Goal: Task Accomplishment & Management: Use online tool/utility

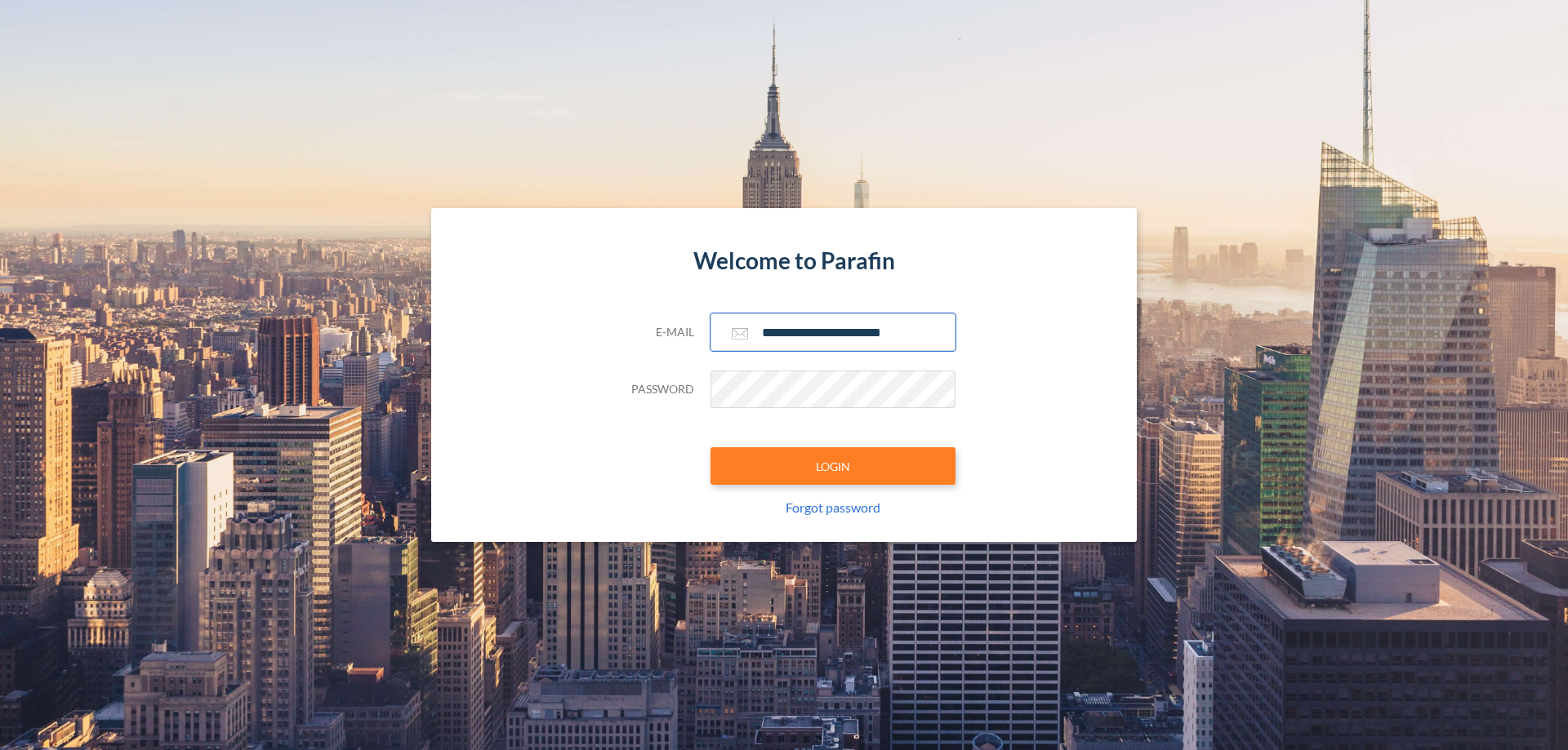
type input "**********"
click at [833, 466] on button "LOGIN" at bounding box center [832, 466] width 245 height 37
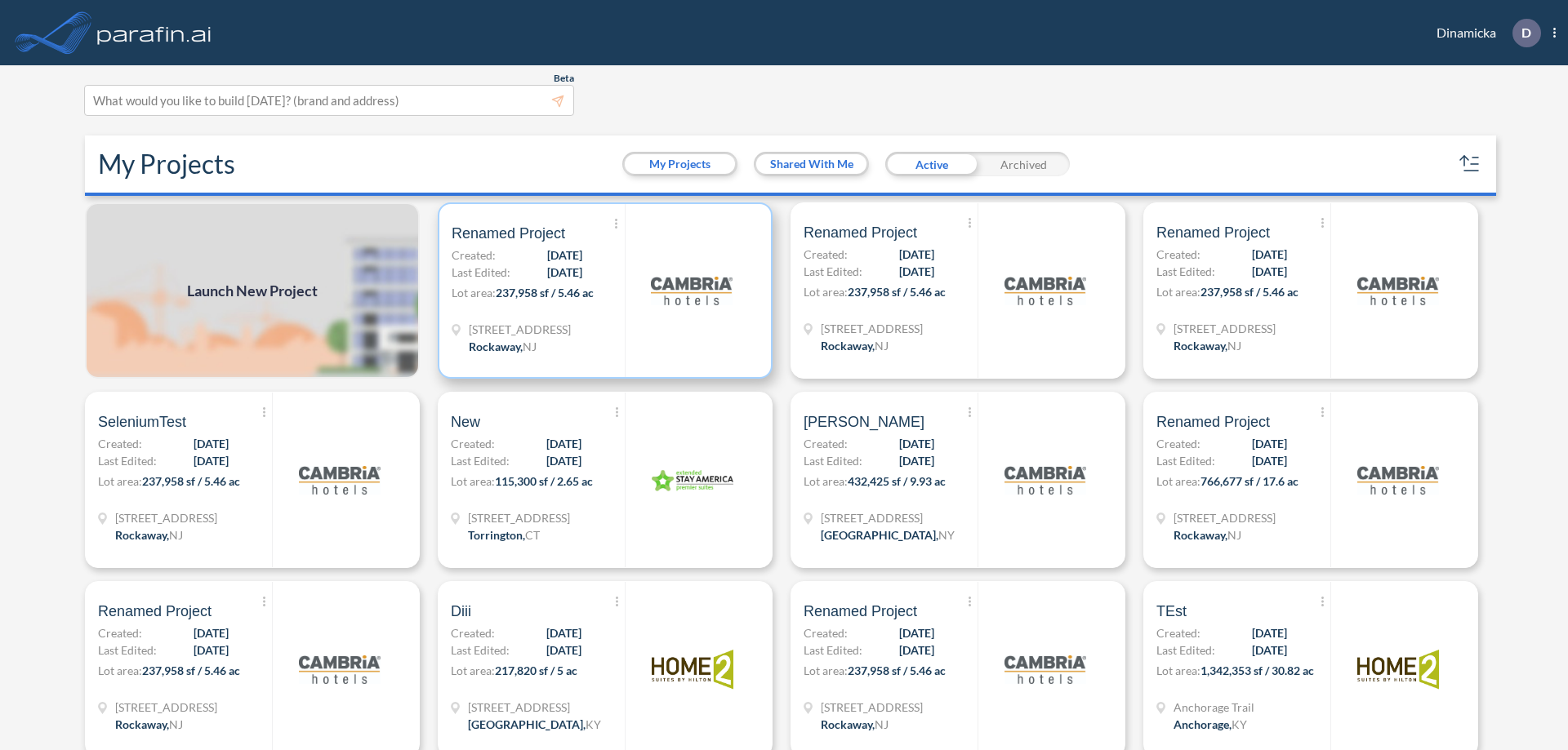
scroll to position [4, 0]
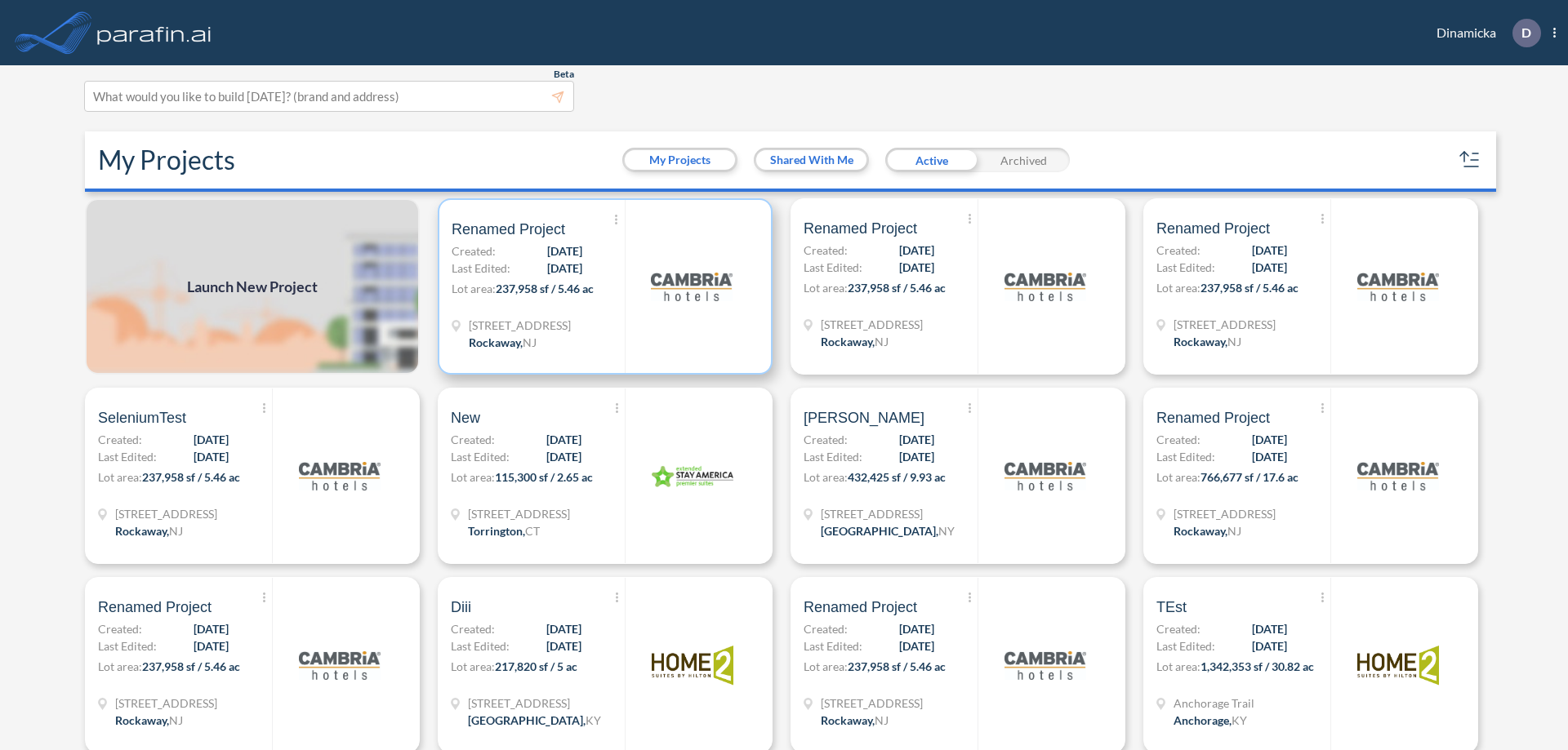
click at [602, 287] on p "Lot area: 237,958 sf / 5.46 ac" at bounding box center [539, 292] width 173 height 23
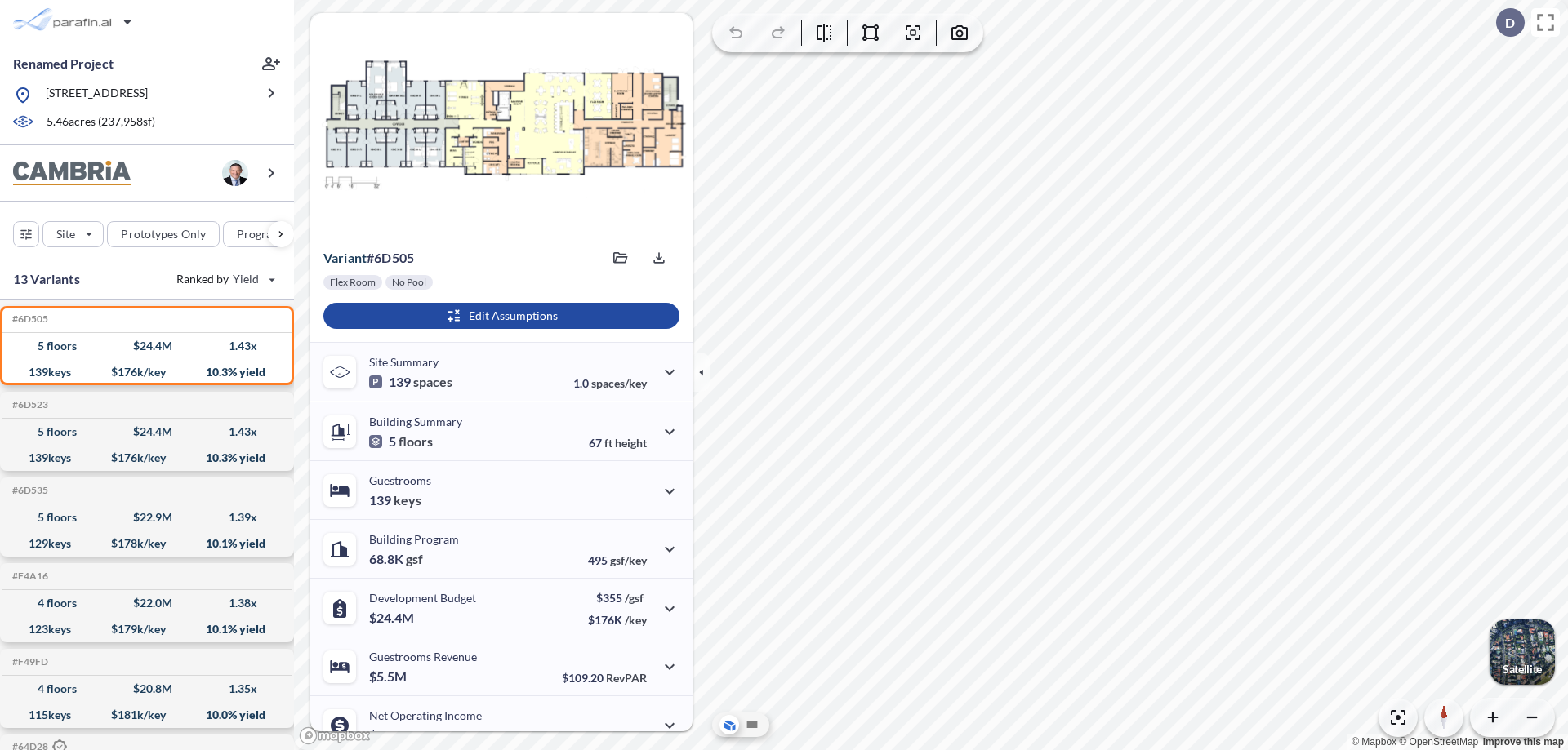
scroll to position [83, 0]
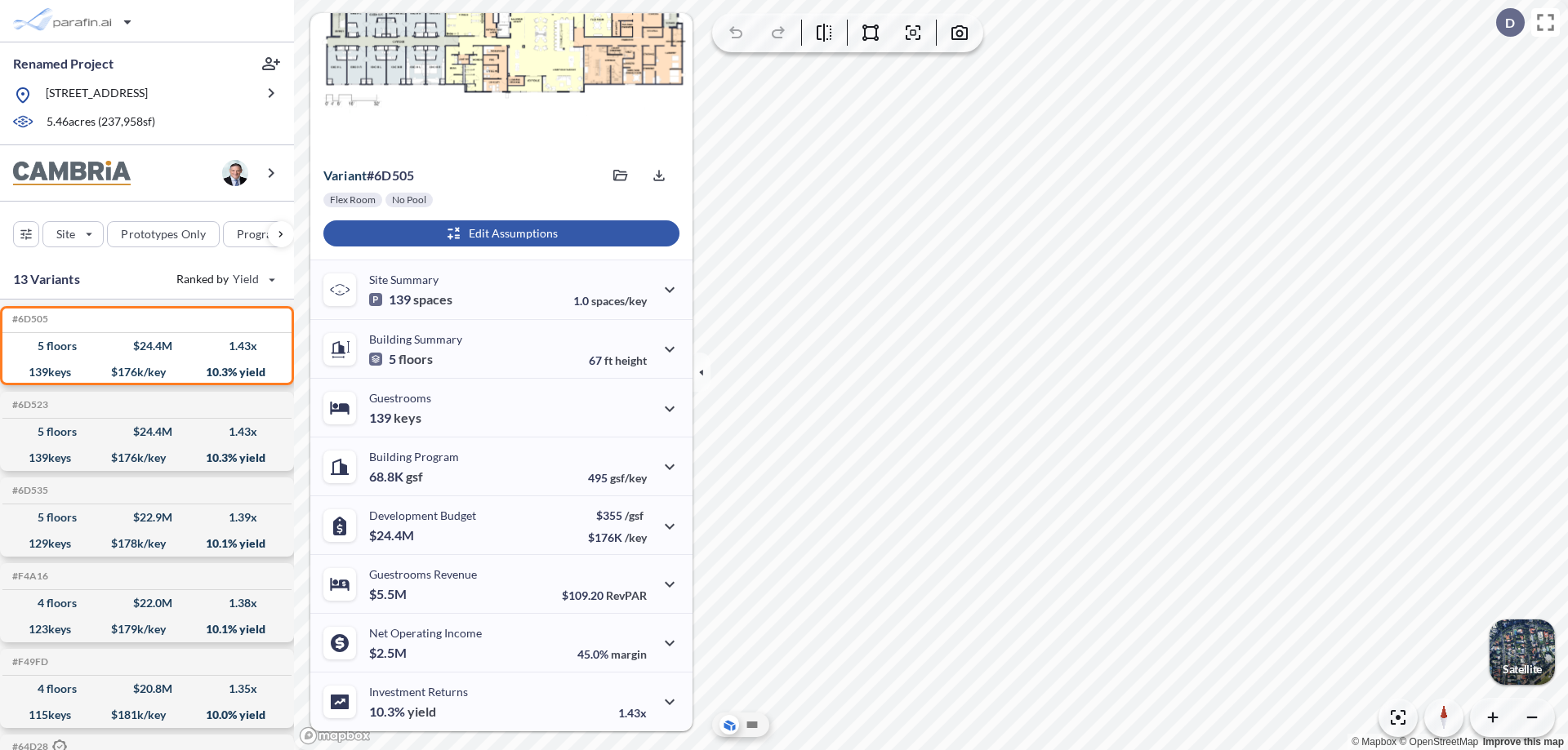
click at [499, 234] on div "button" at bounding box center [502, 234] width 356 height 26
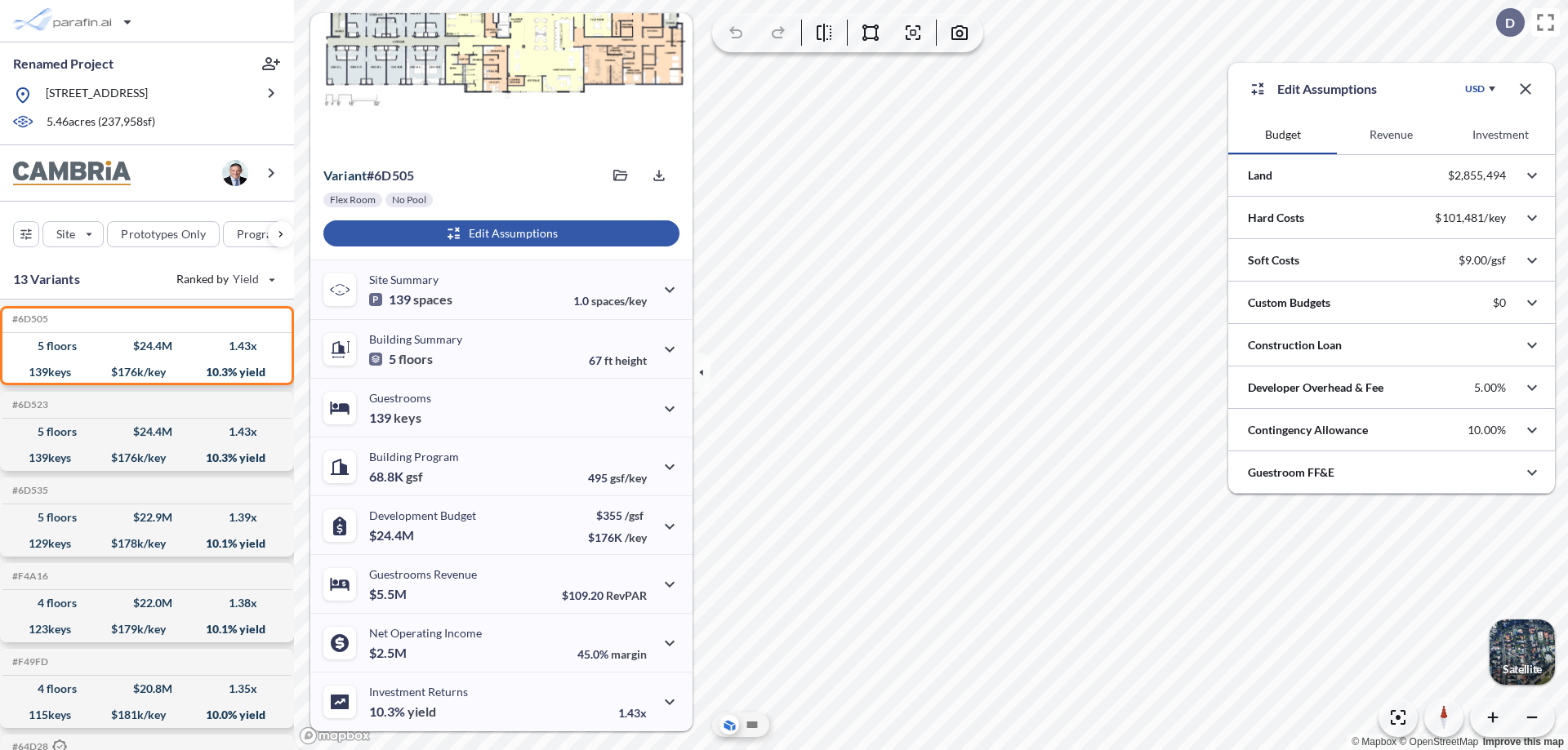
click at [1391, 135] on button "Revenue" at bounding box center [1391, 135] width 109 height 39
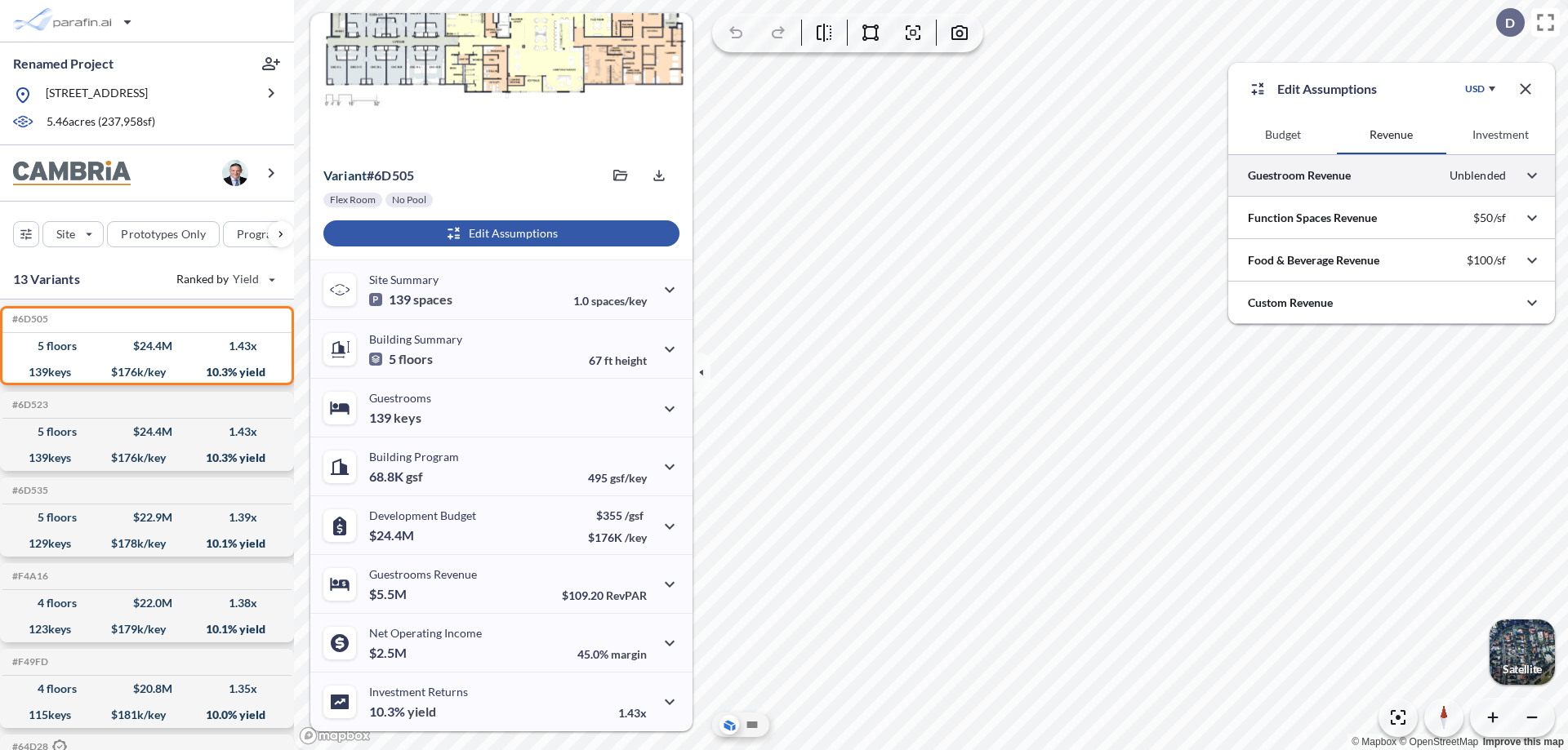
click at [1392, 175] on div at bounding box center [1392, 175] width 327 height 42
